Goal: Task Accomplishment & Management: Complete application form

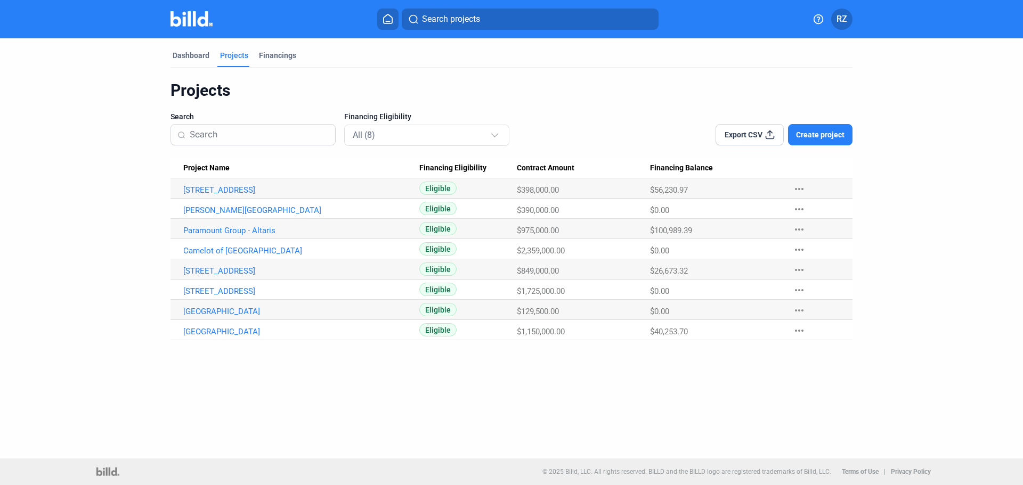
click at [806, 130] on span "Create project" at bounding box center [820, 134] width 48 height 11
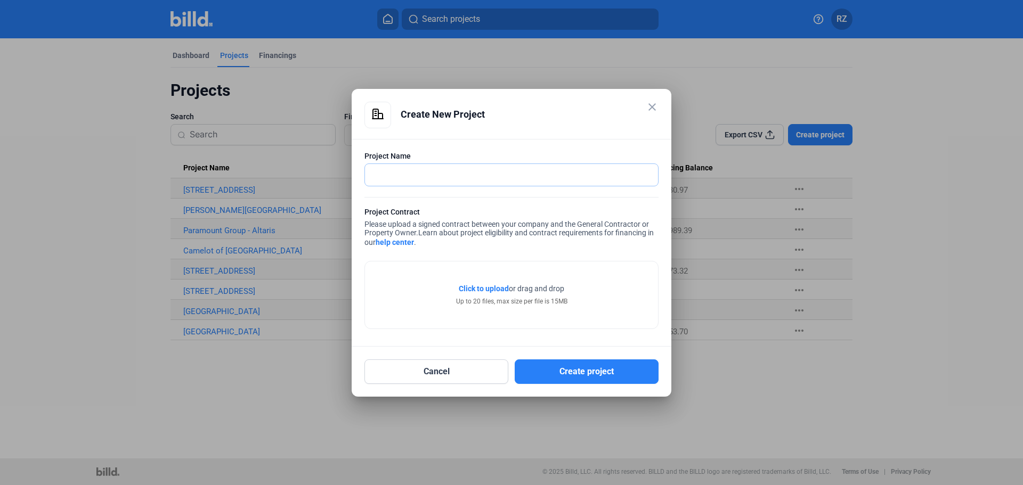
click at [432, 175] on input "text" at bounding box center [505, 175] width 281 height 22
type input "[DEMOGRAPHIC_DATA] 1815 [GEOGRAPHIC_DATA]"
click at [482, 285] on span "Click to upload" at bounding box center [484, 289] width 50 height 9
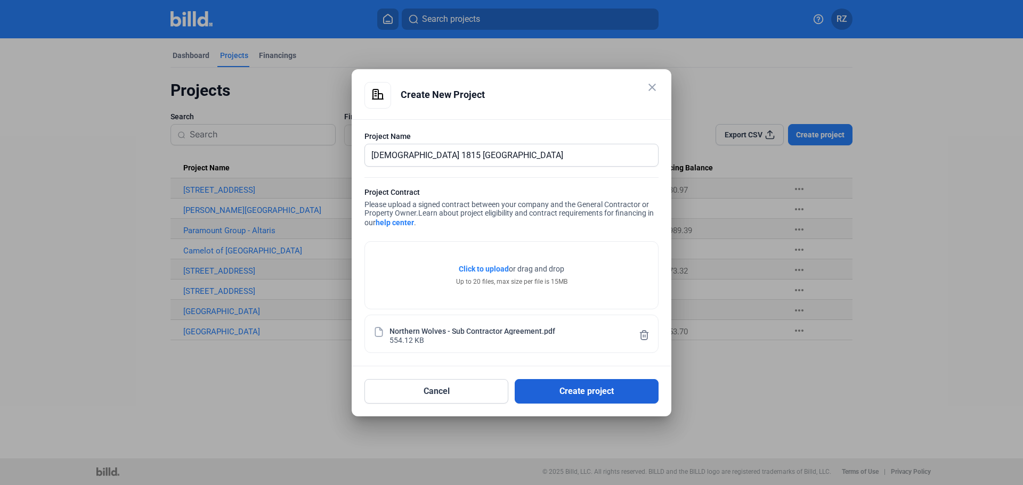
click at [578, 395] on button "Create project" at bounding box center [587, 391] width 144 height 25
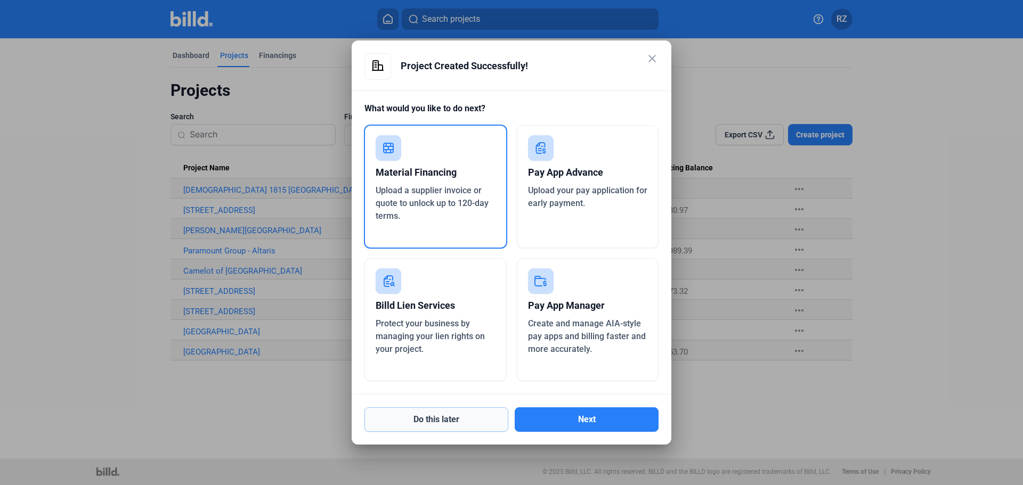
click at [451, 420] on button "Do this later" at bounding box center [437, 420] width 144 height 25
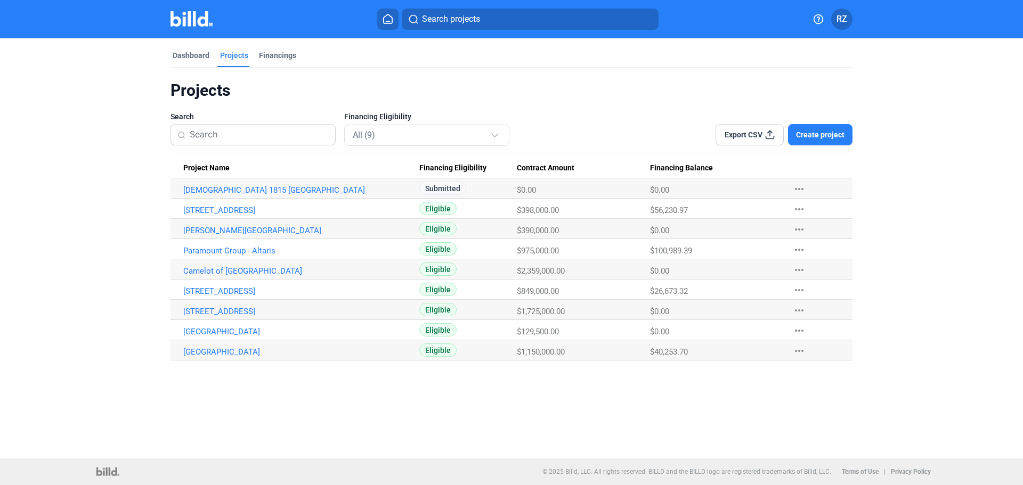
click at [535, 189] on span "$0.00" at bounding box center [526, 190] width 19 height 10
